Goal: Check status: Check status

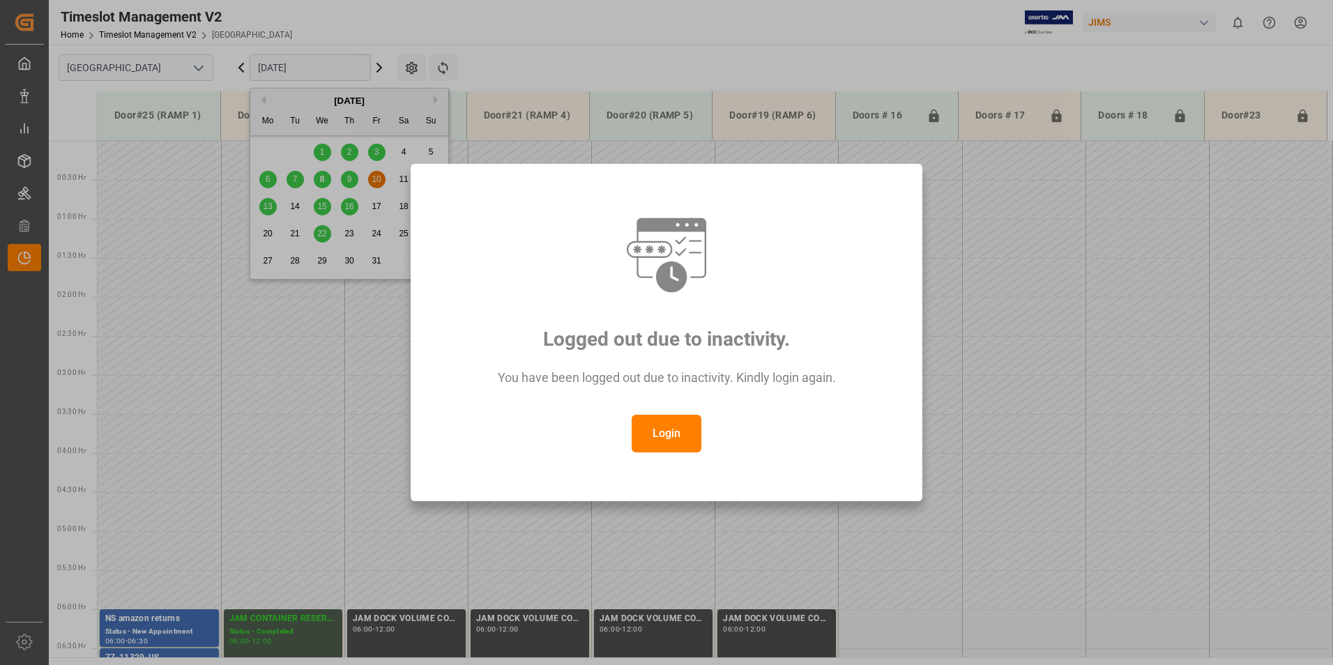
scroll to position [333, 0]
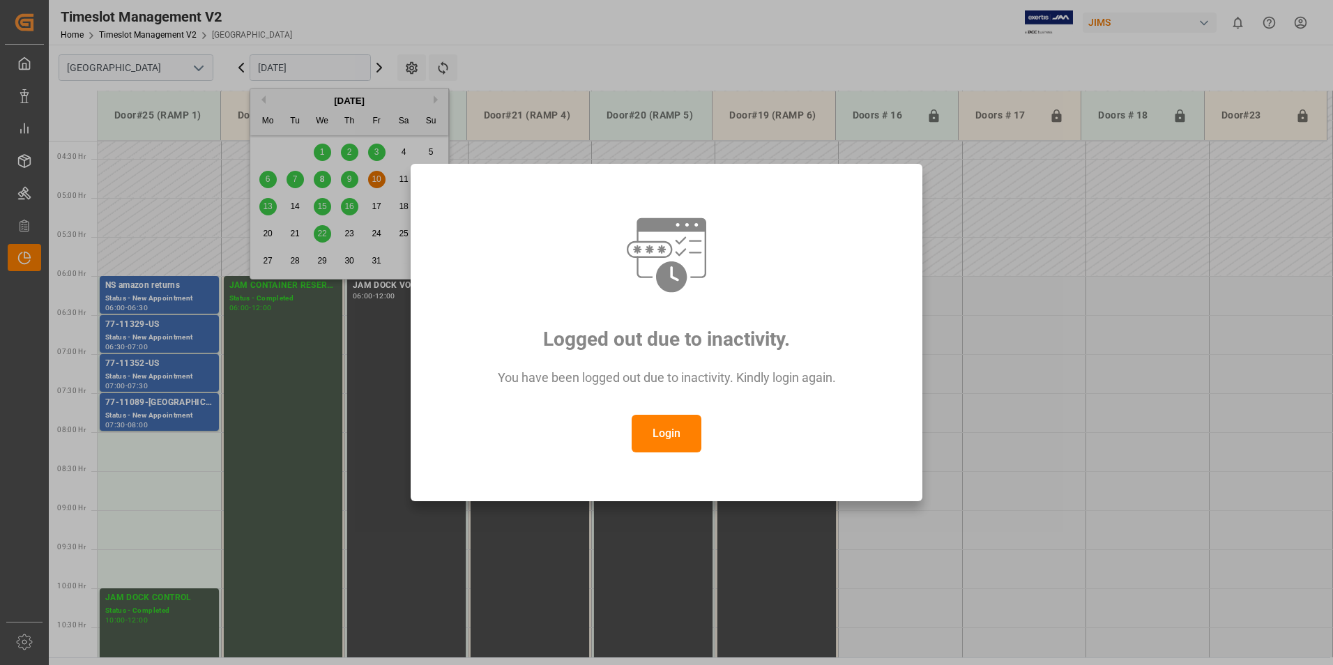
click at [650, 434] on button "Login" at bounding box center [667, 434] width 70 height 38
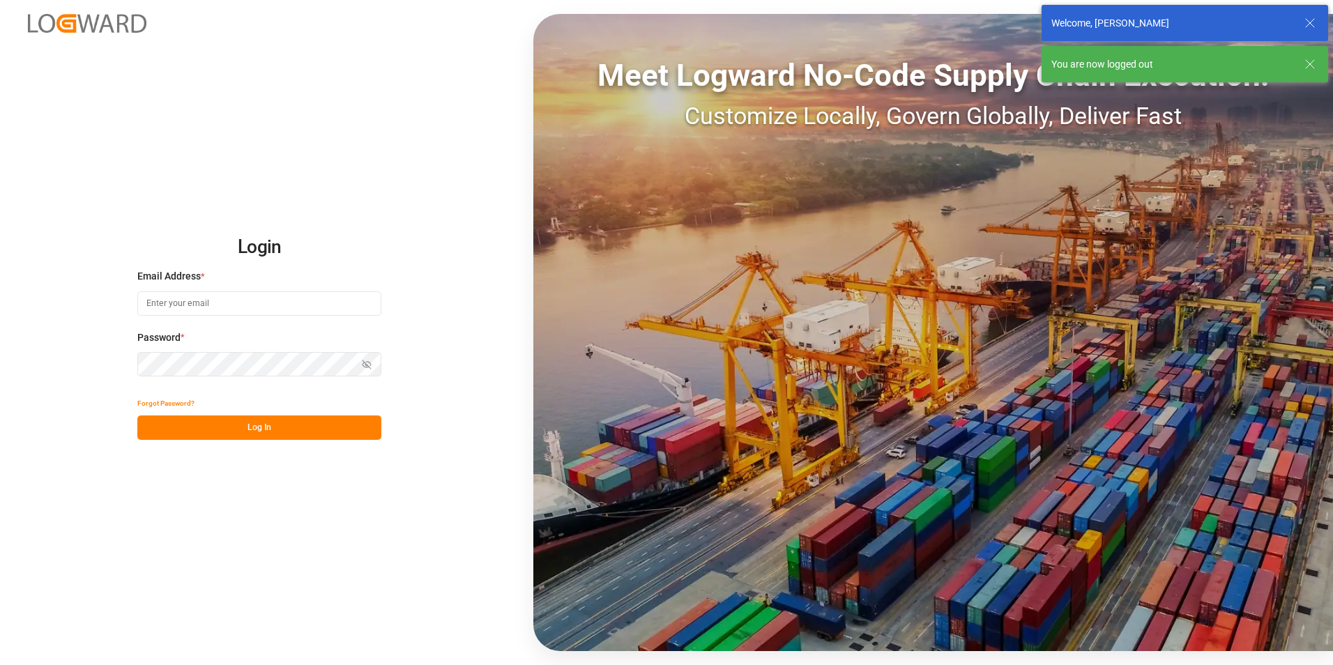
type input "[PERSON_NAME][EMAIL_ADDRESS][PERSON_NAME][DOMAIN_NAME]"
click at [218, 436] on button "Log In" at bounding box center [259, 428] width 244 height 24
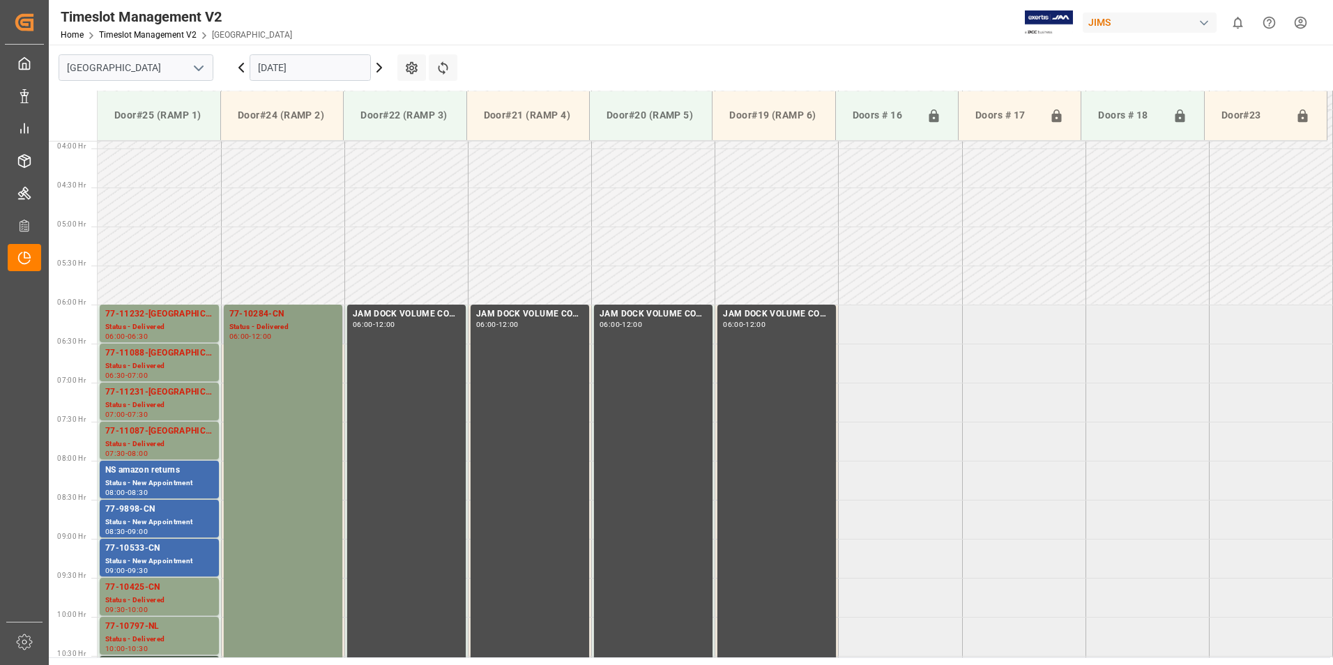
scroll to position [301, 0]
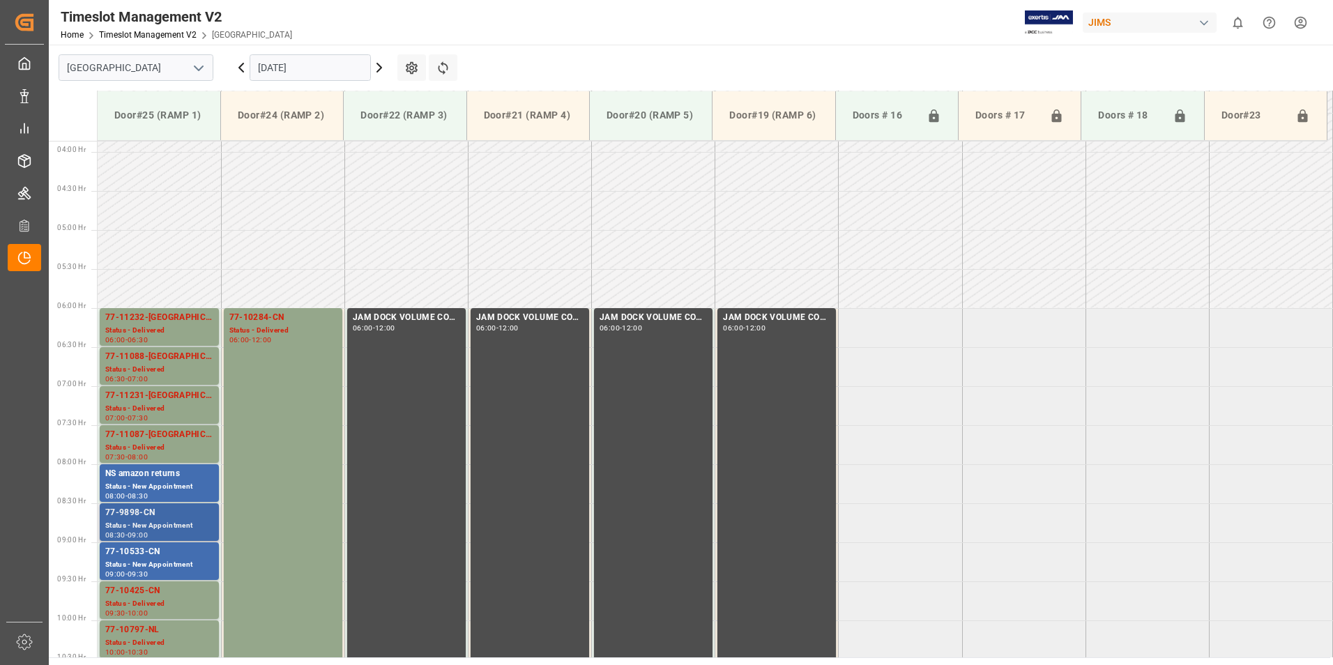
click at [138, 520] on div "Status - New Appointment" at bounding box center [159, 526] width 108 height 12
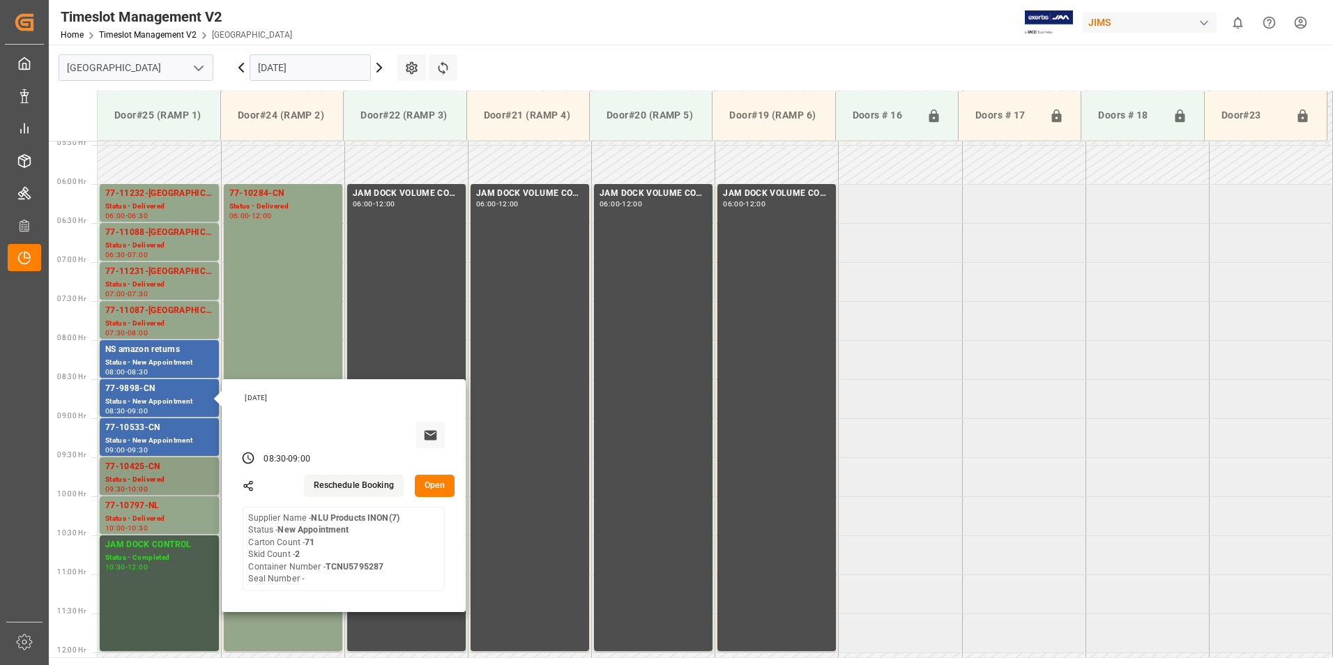
scroll to position [441, 0]
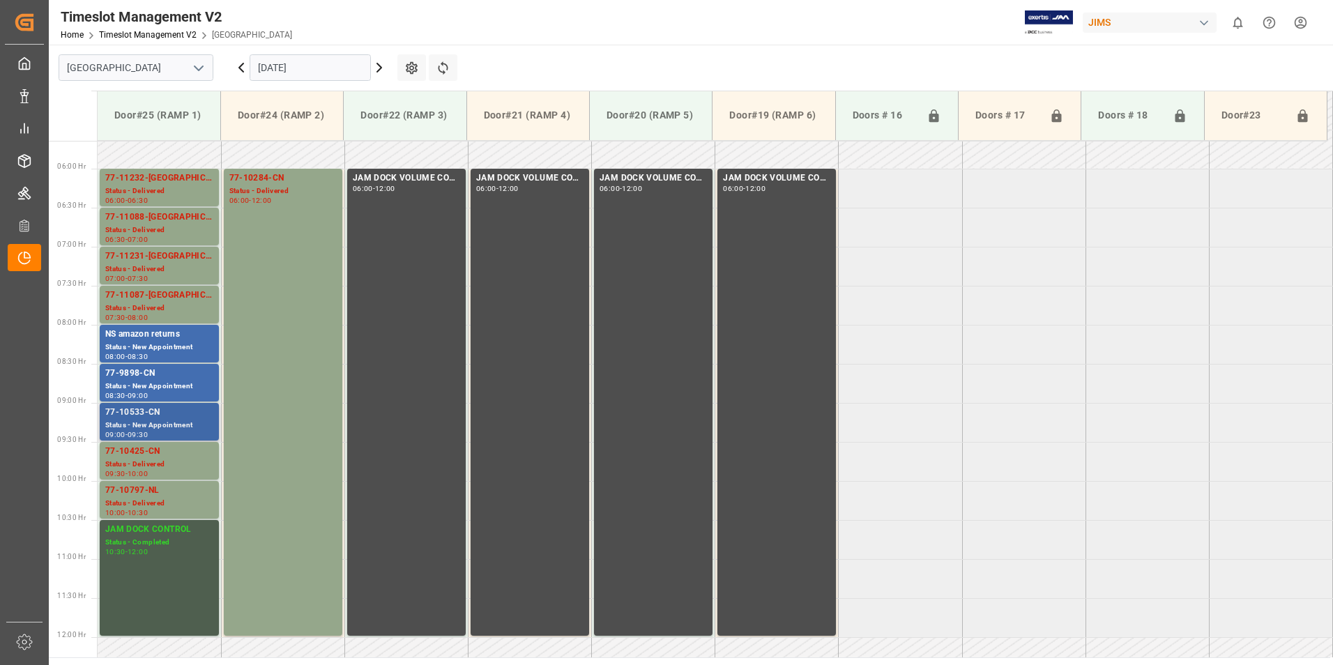
click at [144, 411] on div "77-10533-CN" at bounding box center [159, 413] width 108 height 14
click at [260, 186] on div "Status - Delivered" at bounding box center [282, 191] width 107 height 12
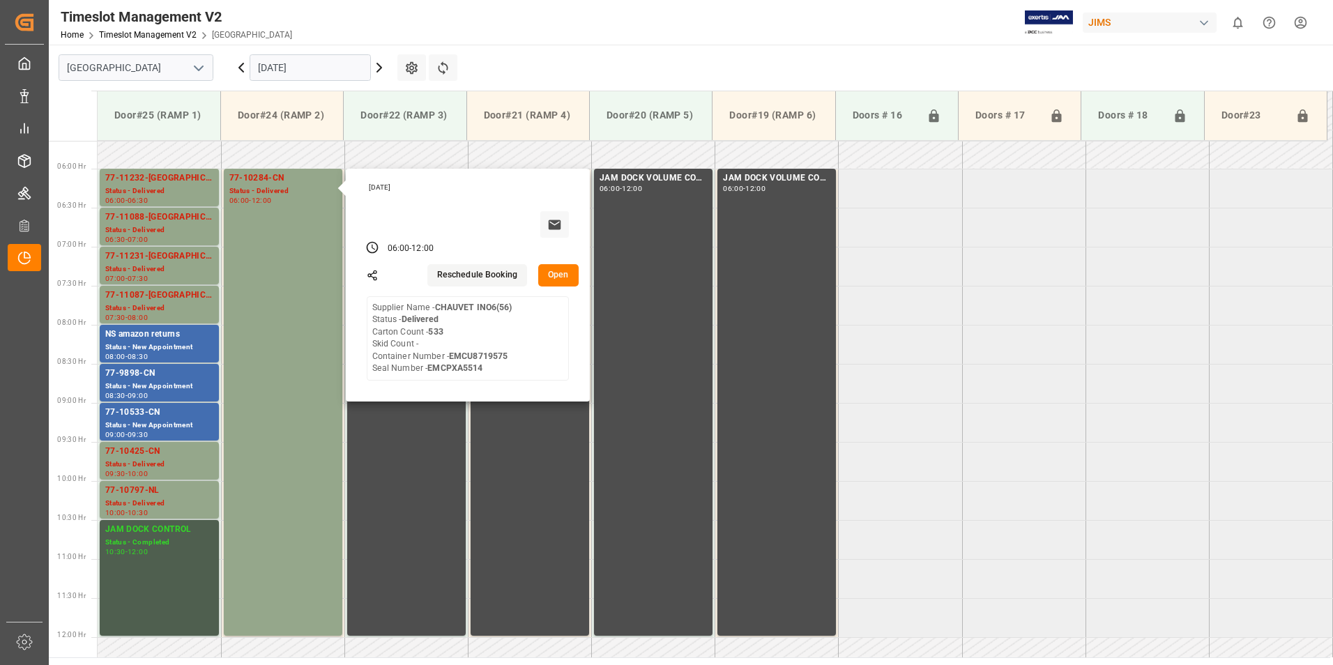
click at [282, 63] on input "[DATE]" at bounding box center [310, 67] width 121 height 26
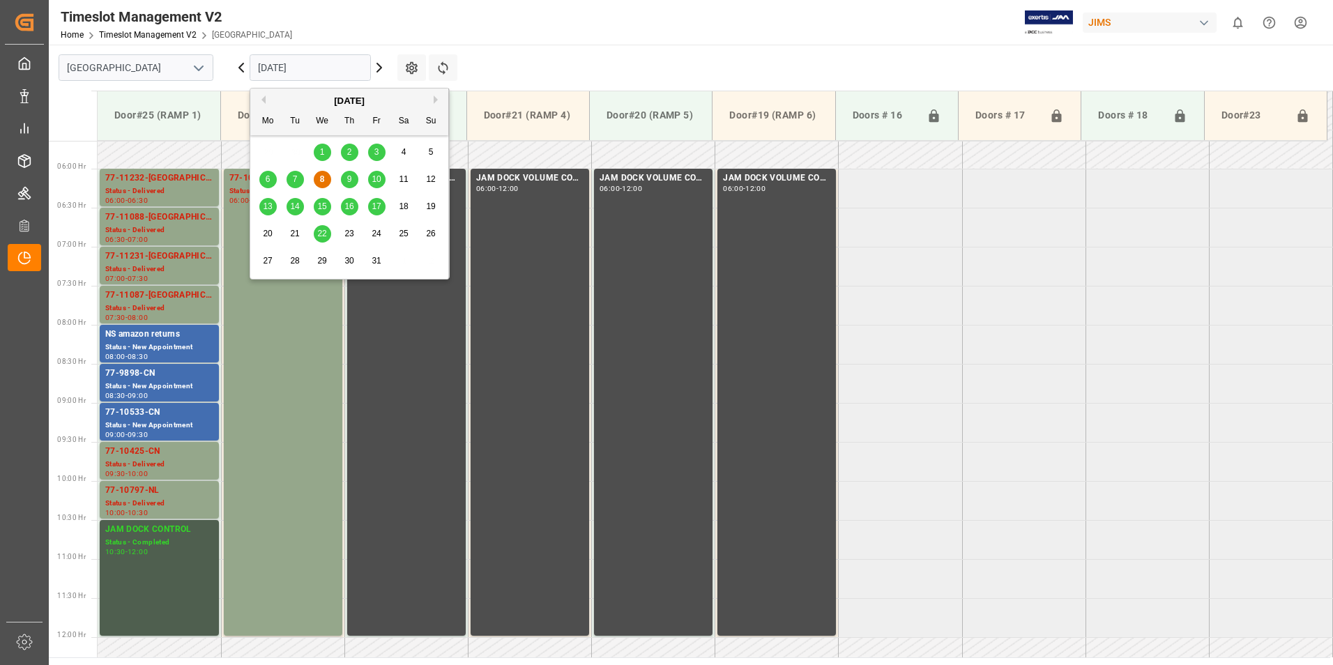
click at [352, 180] on div "9" at bounding box center [349, 180] width 17 height 17
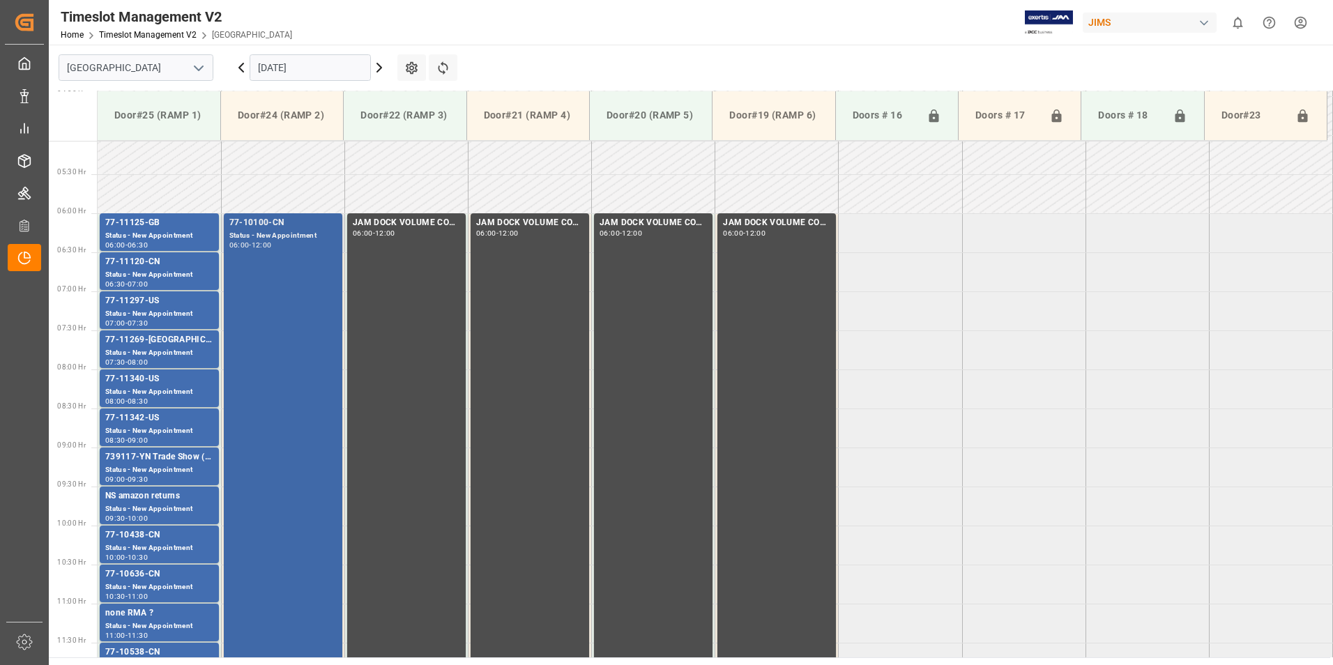
scroll to position [421, 0]
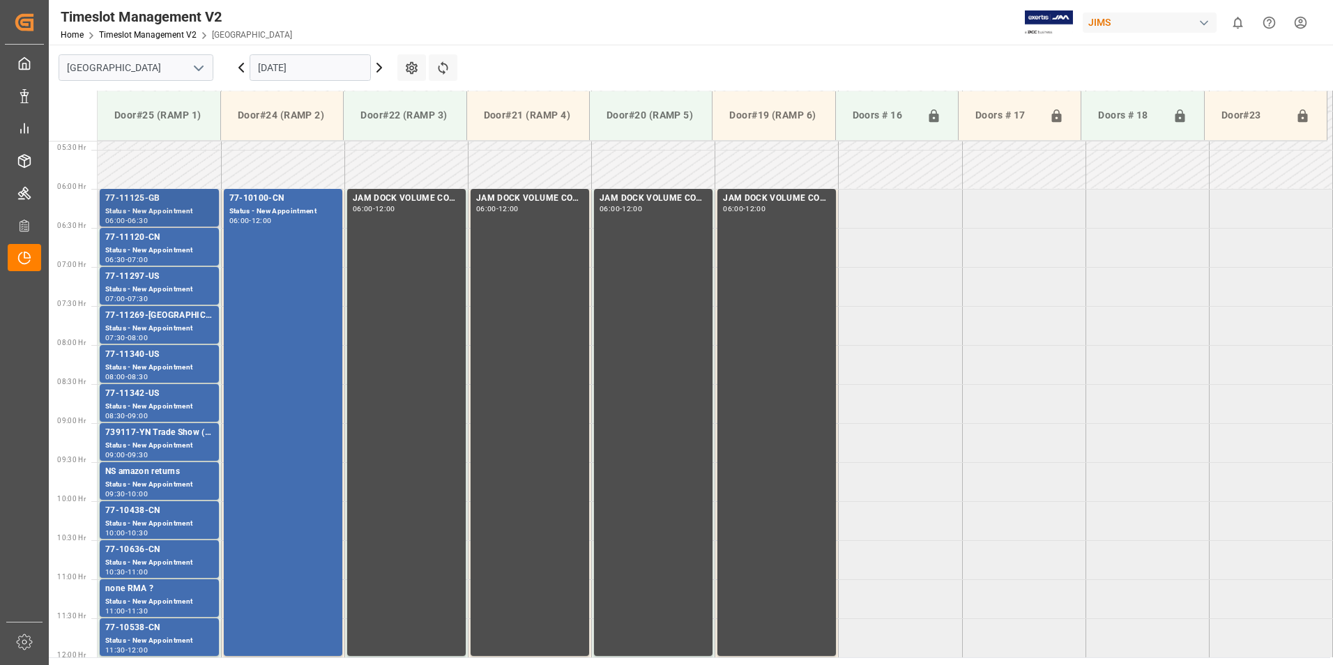
click at [149, 195] on div "77-11125-GB" at bounding box center [159, 199] width 108 height 14
click at [148, 237] on div "77-11120-CN" at bounding box center [159, 238] width 108 height 14
click at [137, 282] on div "77-11297-US" at bounding box center [159, 277] width 108 height 14
click at [145, 320] on div "77-11269-[GEOGRAPHIC_DATA]" at bounding box center [159, 316] width 108 height 14
click at [152, 361] on div "77-11340-US" at bounding box center [159, 355] width 108 height 14
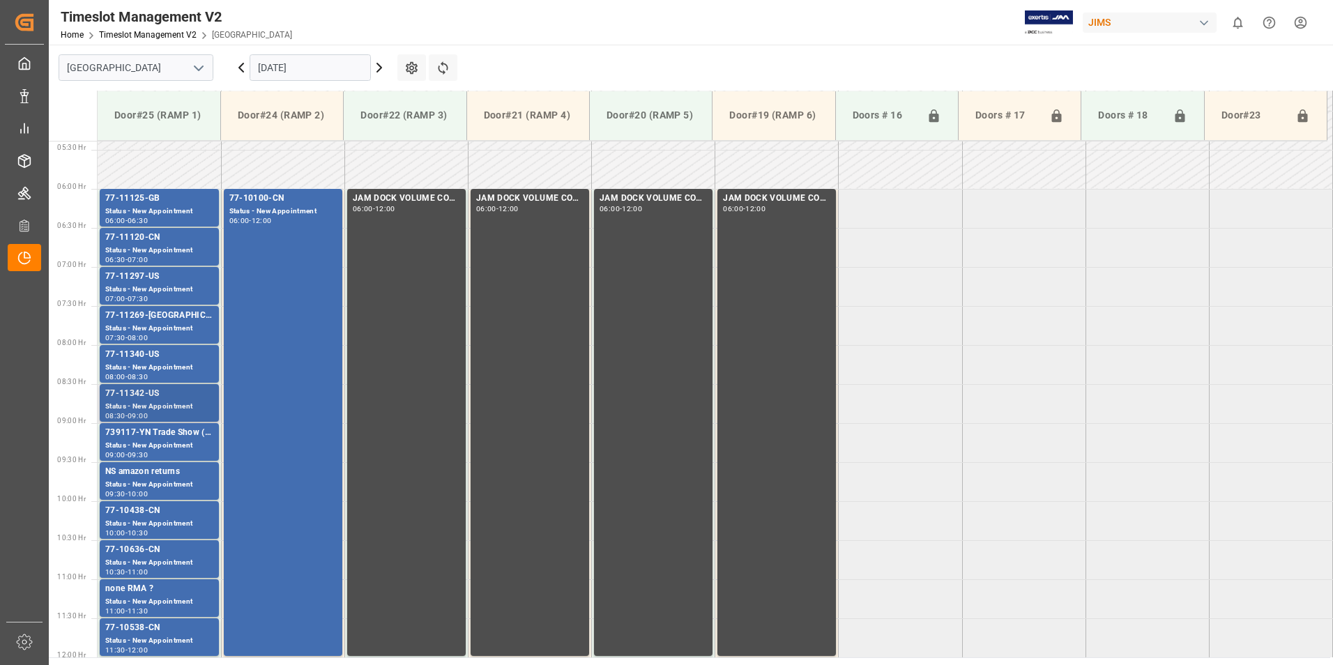
click at [147, 396] on div "77-11342-US" at bounding box center [159, 394] width 108 height 14
click at [142, 437] on div "739117-YN Trade Show ( [PERSON_NAME] ) ?" at bounding box center [159, 433] width 108 height 14
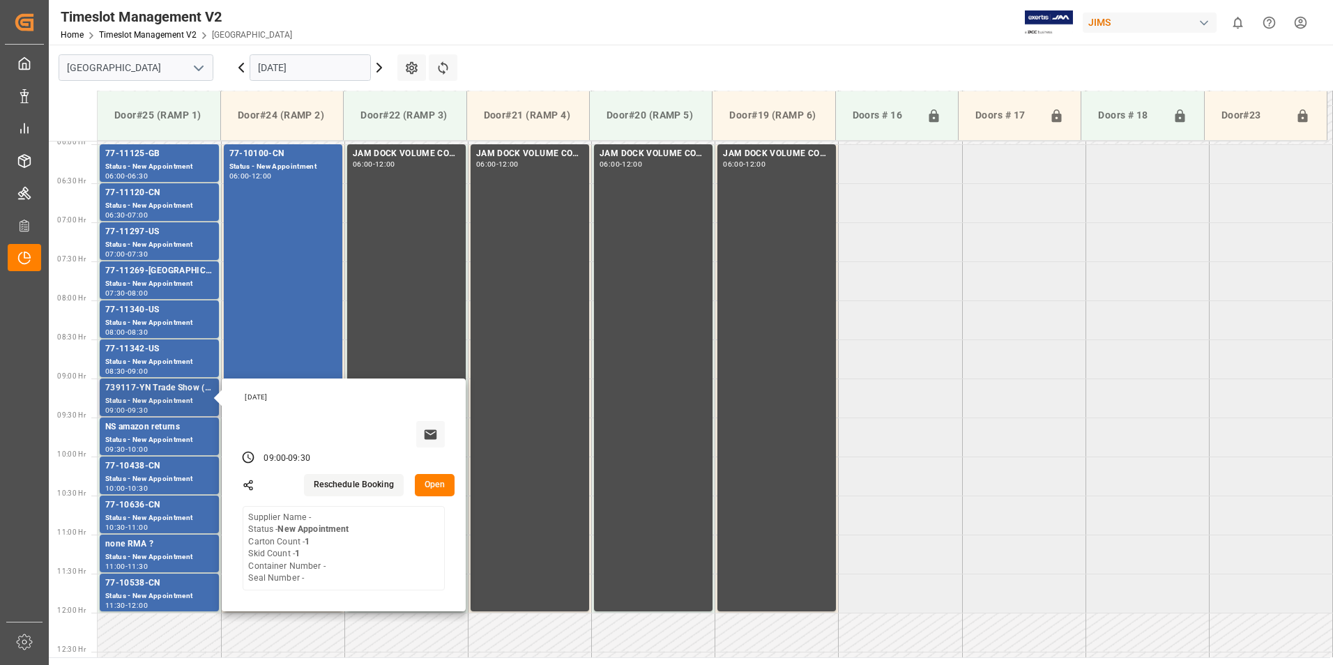
scroll to position [490, 0]
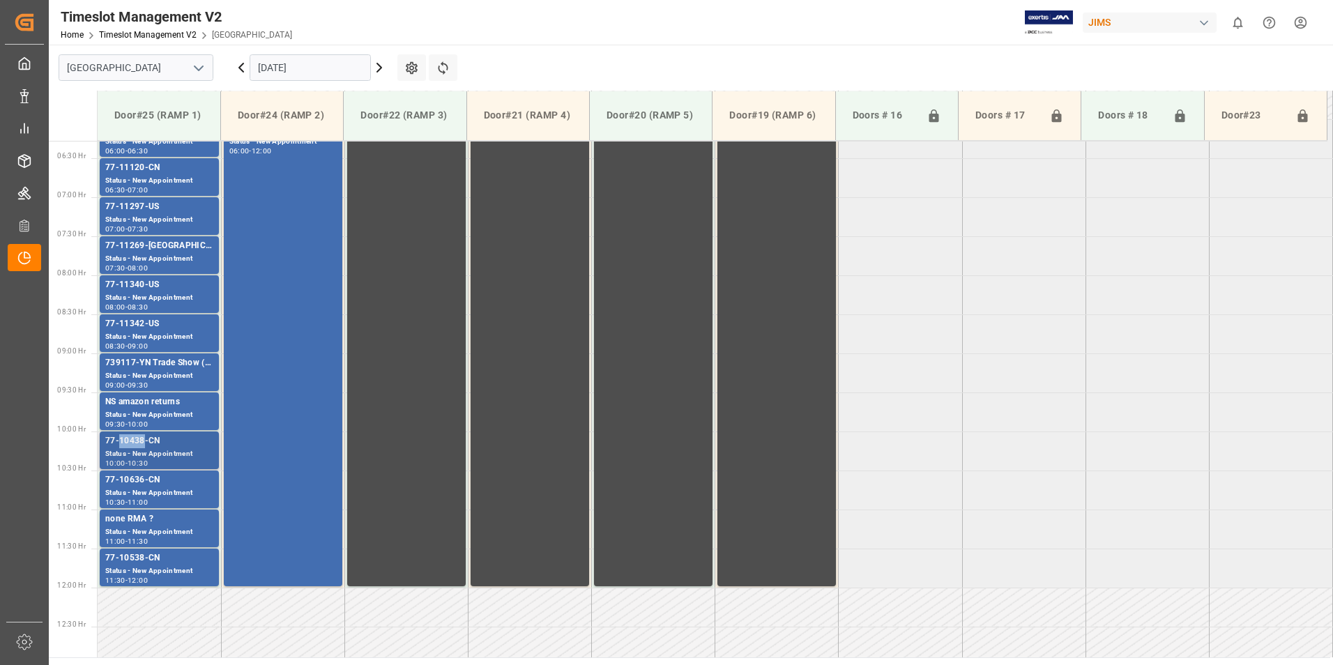
click at [137, 444] on div "77-10438-CN" at bounding box center [159, 441] width 108 height 14
click at [137, 482] on div "77-10636-CN" at bounding box center [159, 481] width 108 height 14
click at [148, 561] on div "77-10538-CN" at bounding box center [159, 559] width 108 height 14
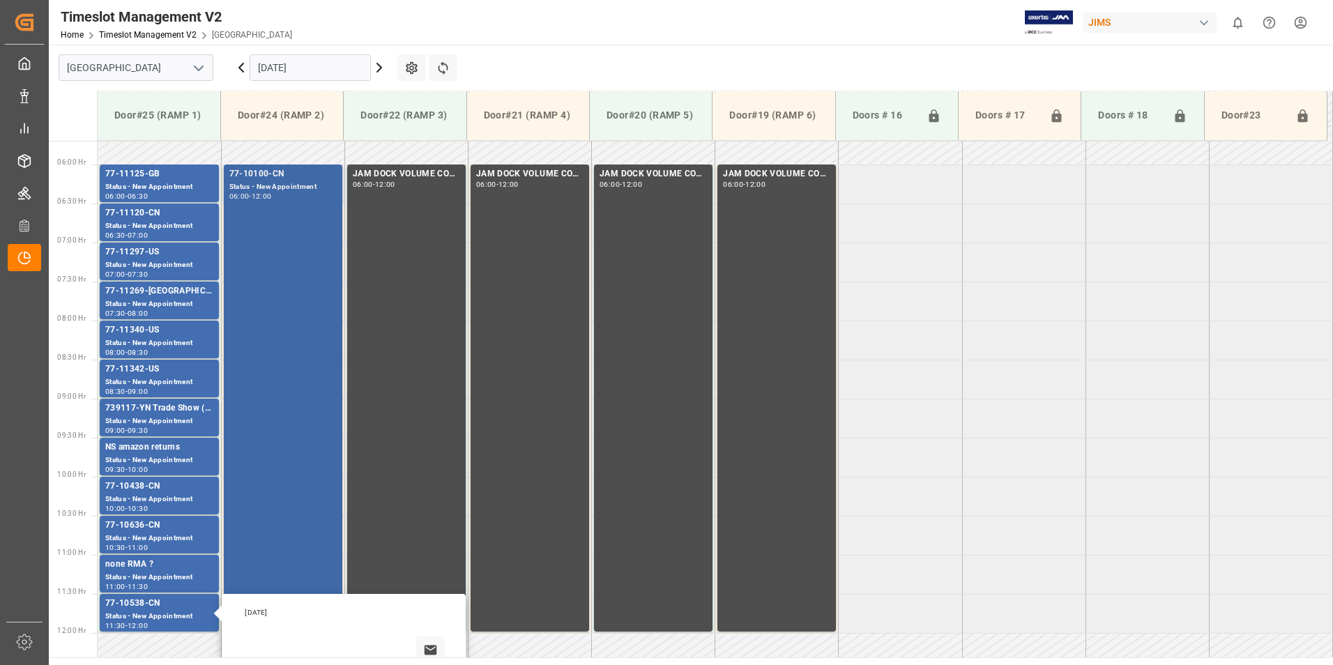
scroll to position [421, 0]
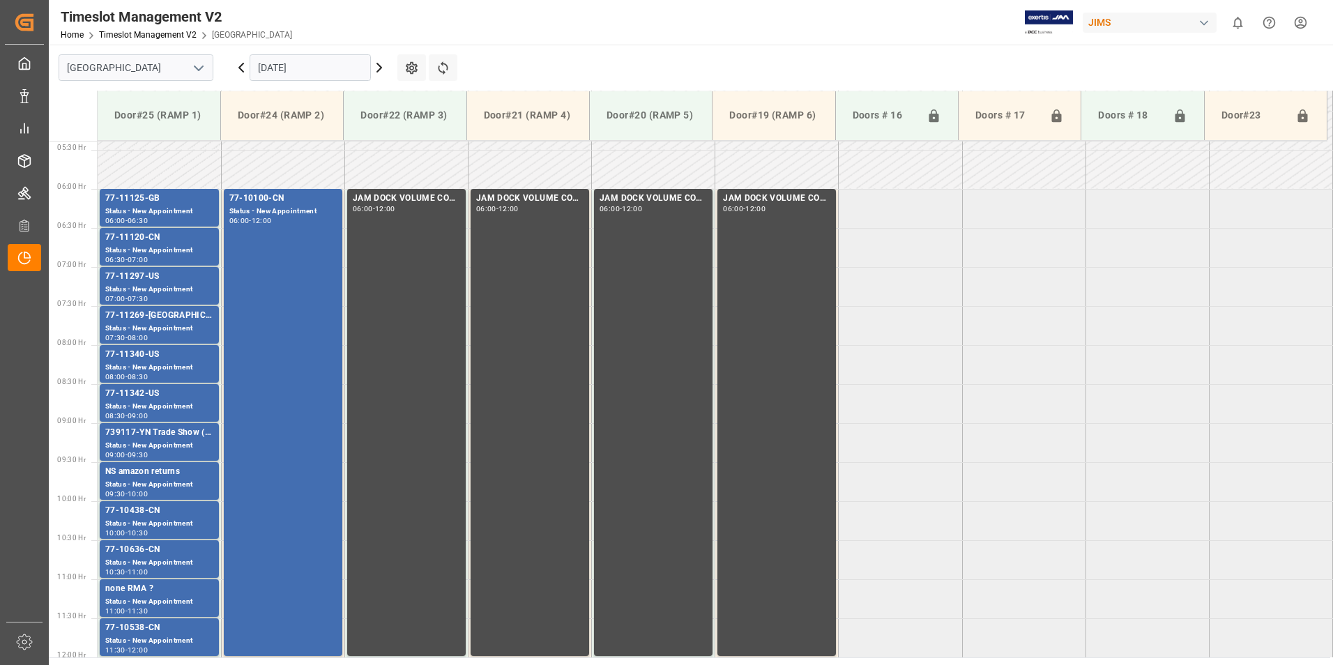
click at [264, 201] on div "77-10100-CN" at bounding box center [282, 199] width 107 height 14
